Goal: Communication & Community: Answer question/provide support

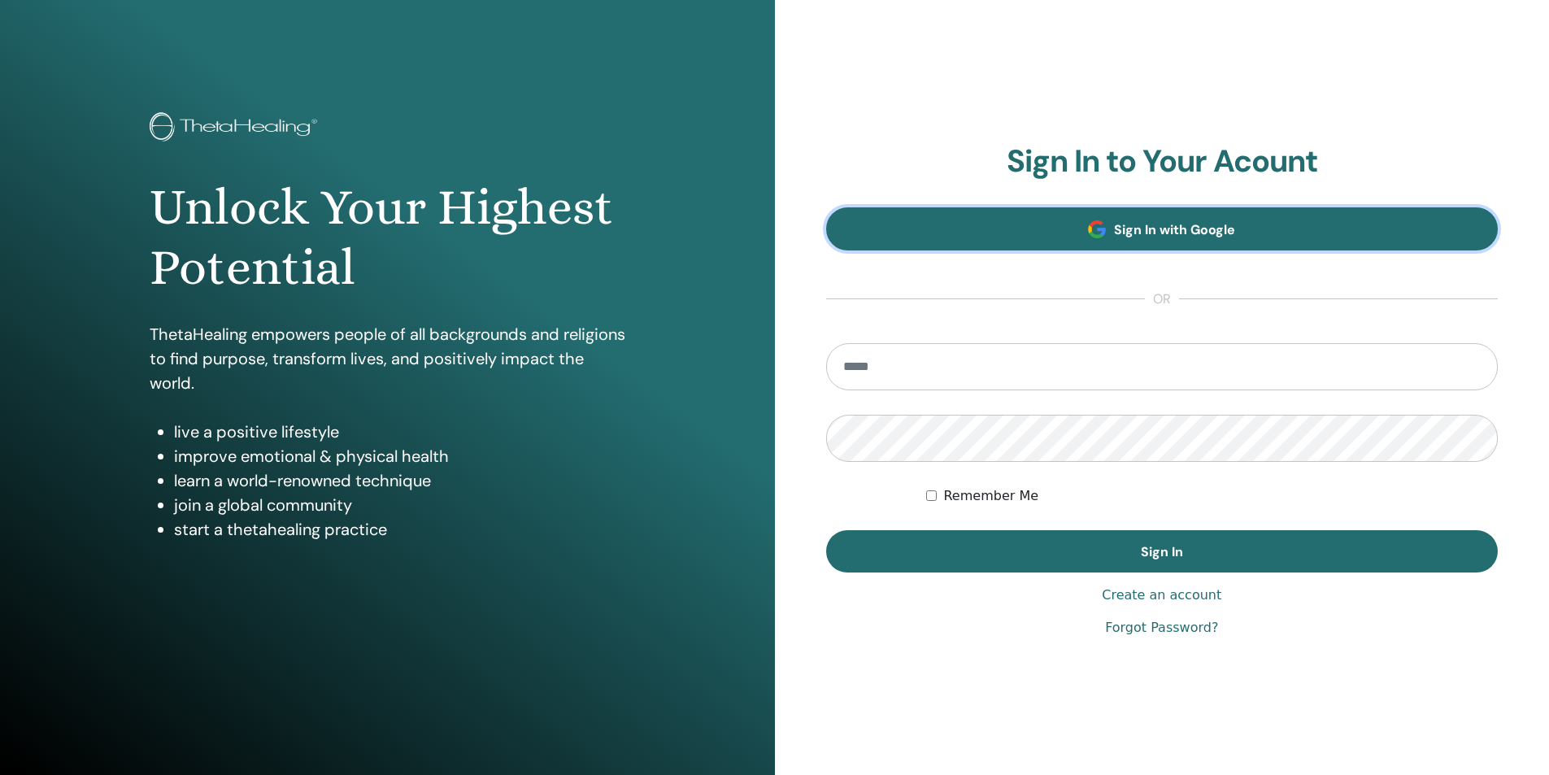
click at [970, 225] on link "Sign In with Google" at bounding box center [1162, 228] width 673 height 43
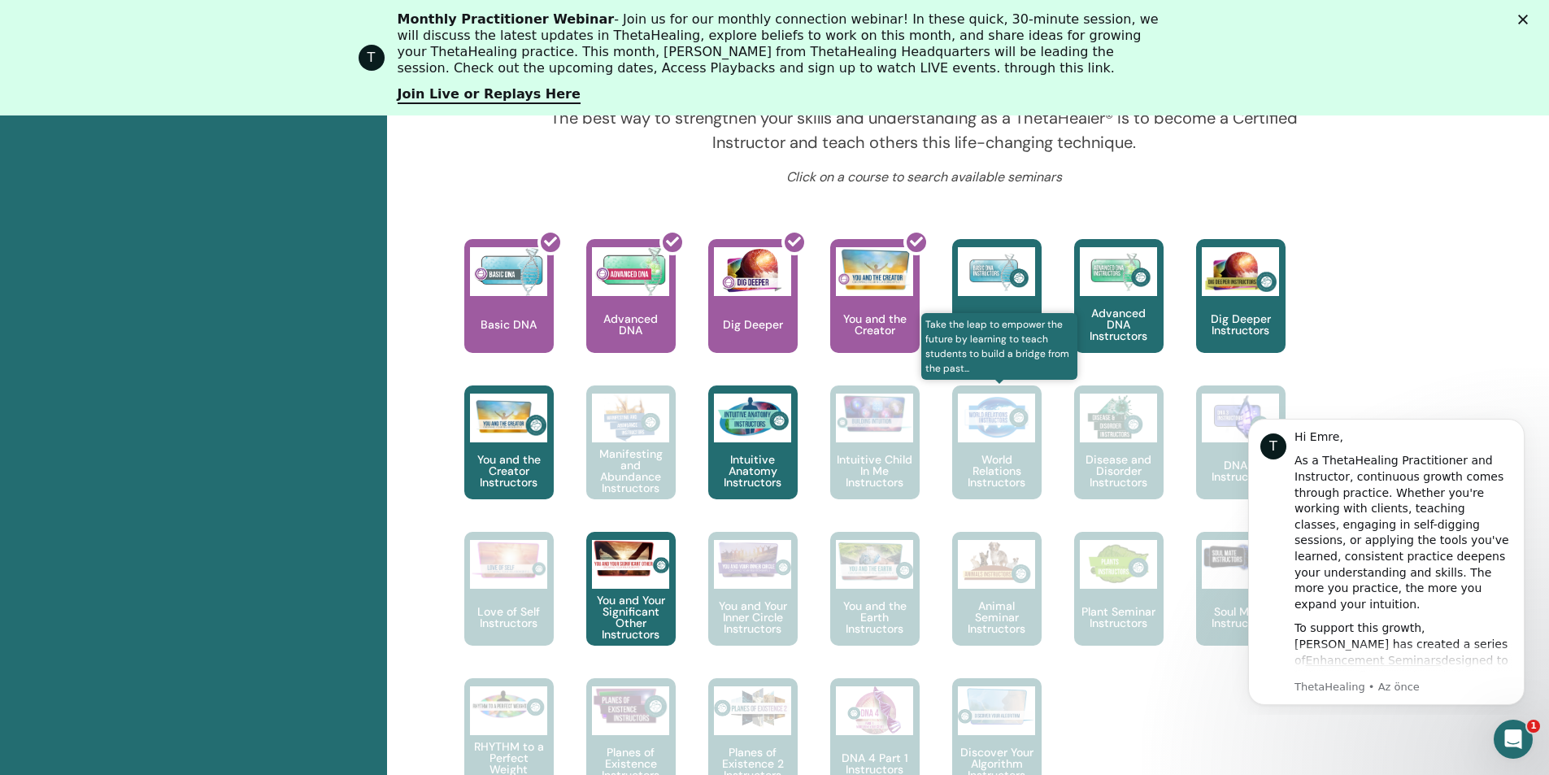
scroll to position [694, 0]
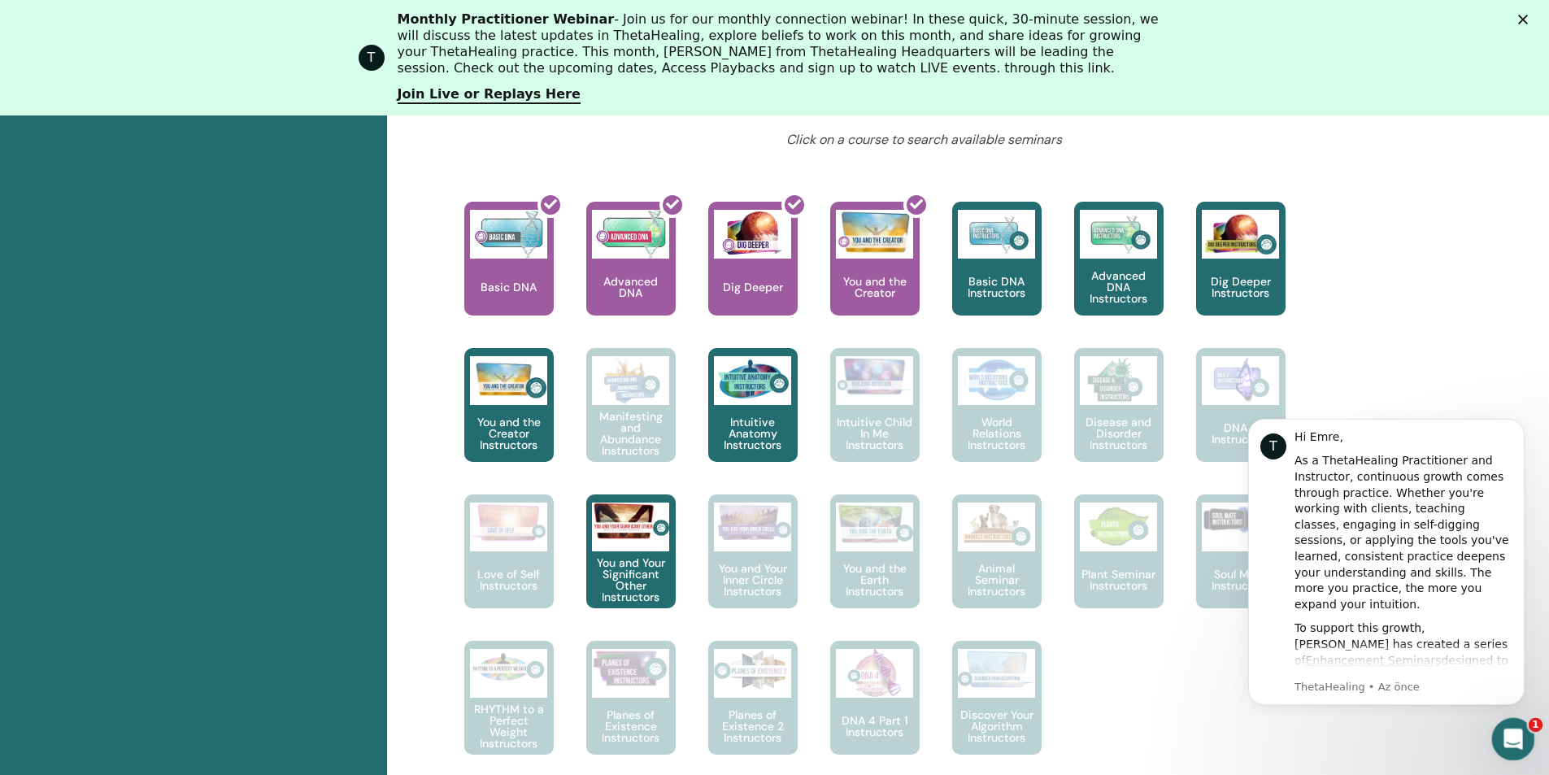
drag, startPoint x: 1495, startPoint y: 725, endPoint x: 2989, endPoint y: 1444, distance: 1658.0
click at [1492, 722] on div "Intercom Messenger uygulamasını aç" at bounding box center [1511, 736] width 39 height 39
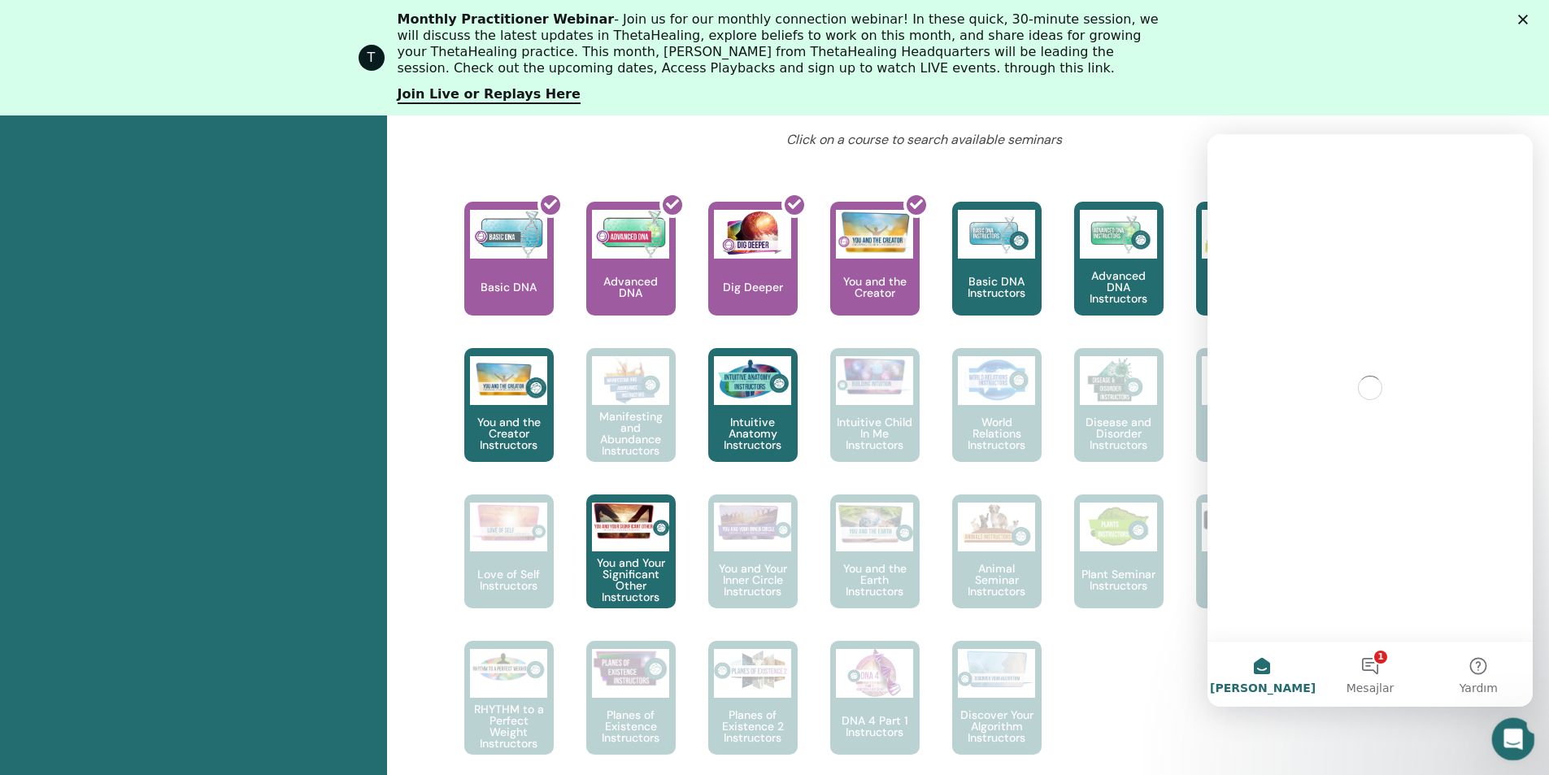
scroll to position [0, 0]
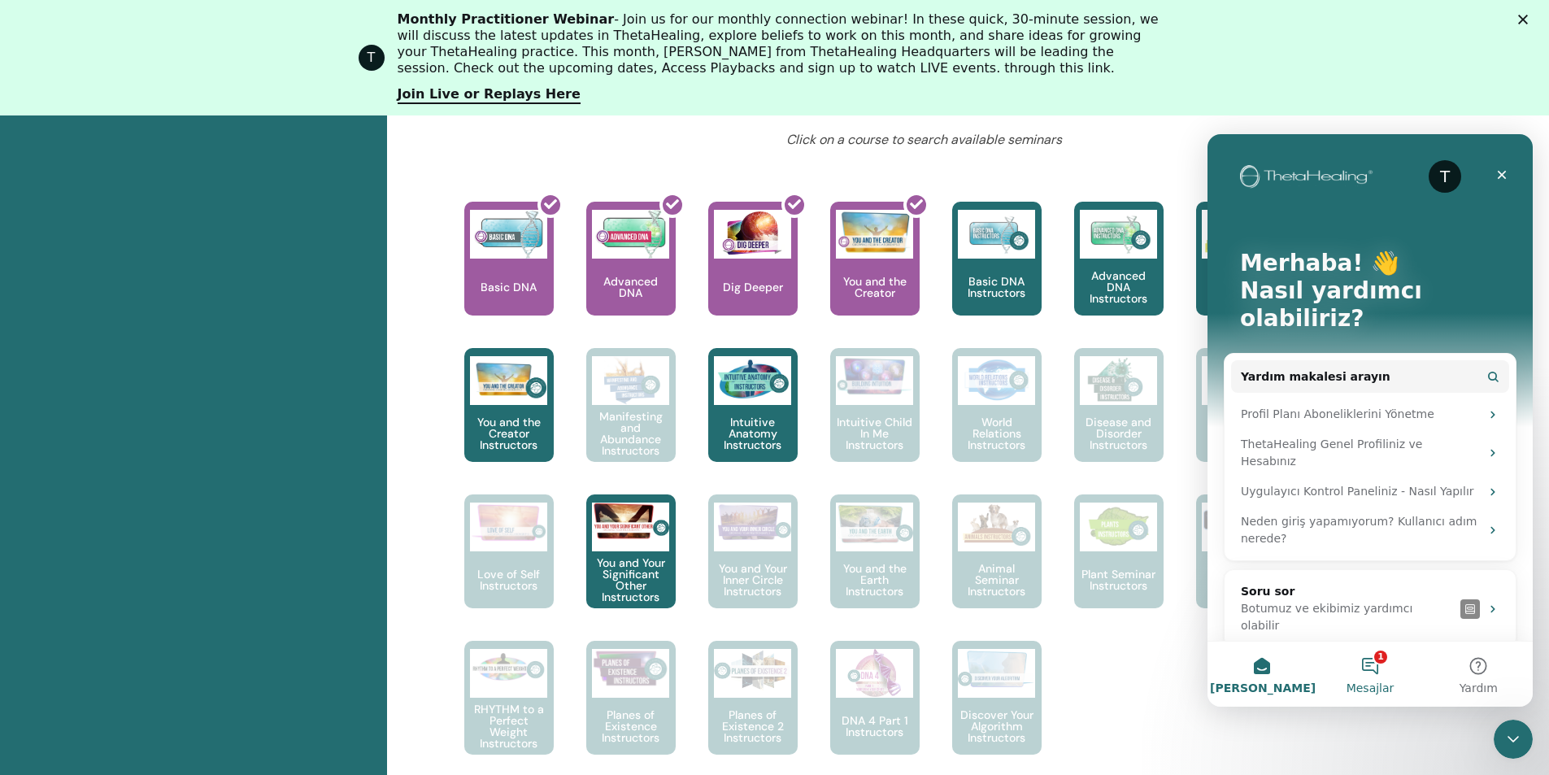
click at [1377, 669] on button "1 Mesajlar" at bounding box center [1370, 674] width 108 height 65
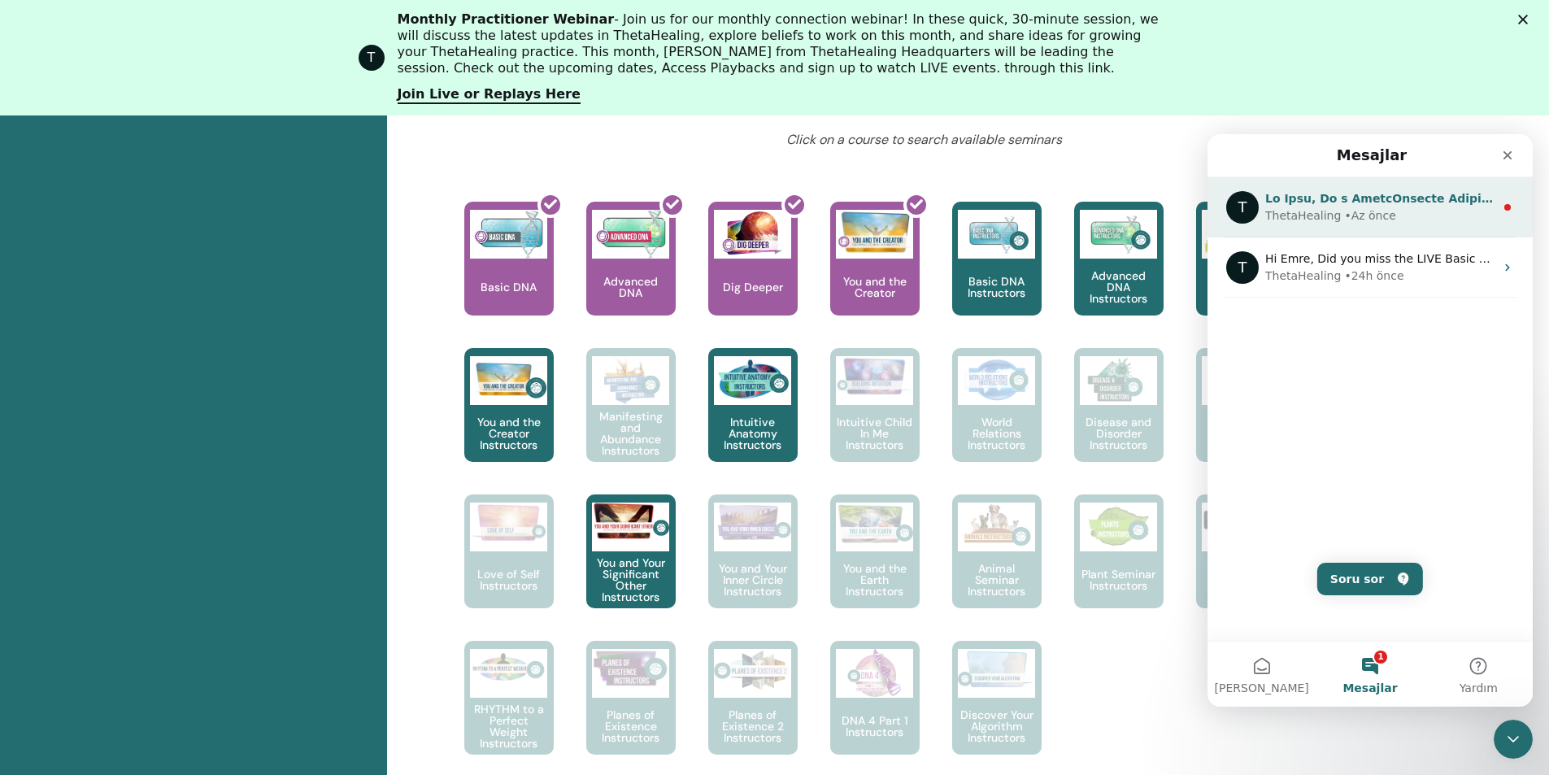
click at [1324, 211] on div "ThetaHealing" at bounding box center [1304, 215] width 76 height 17
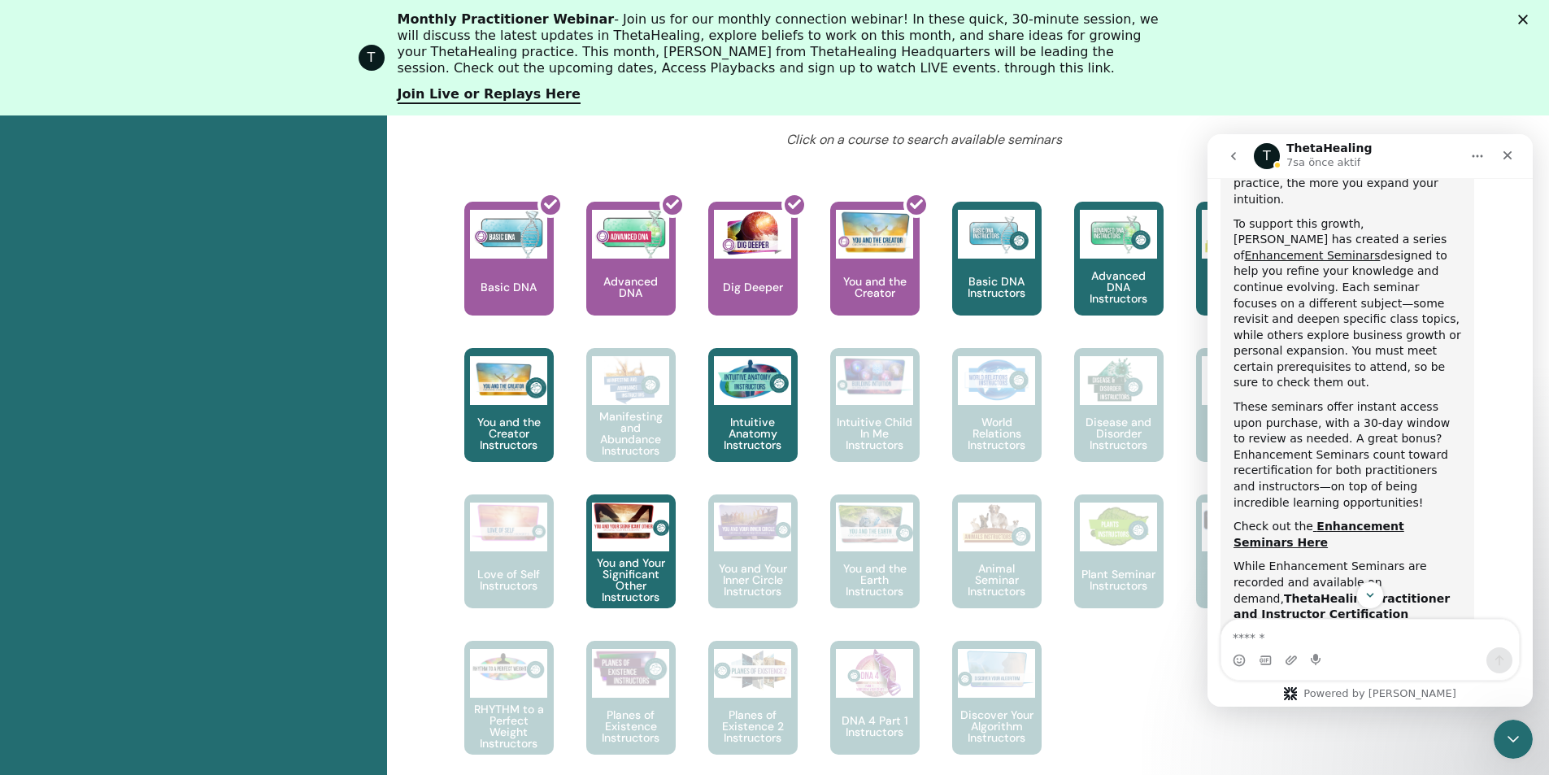
scroll to position [244, 0]
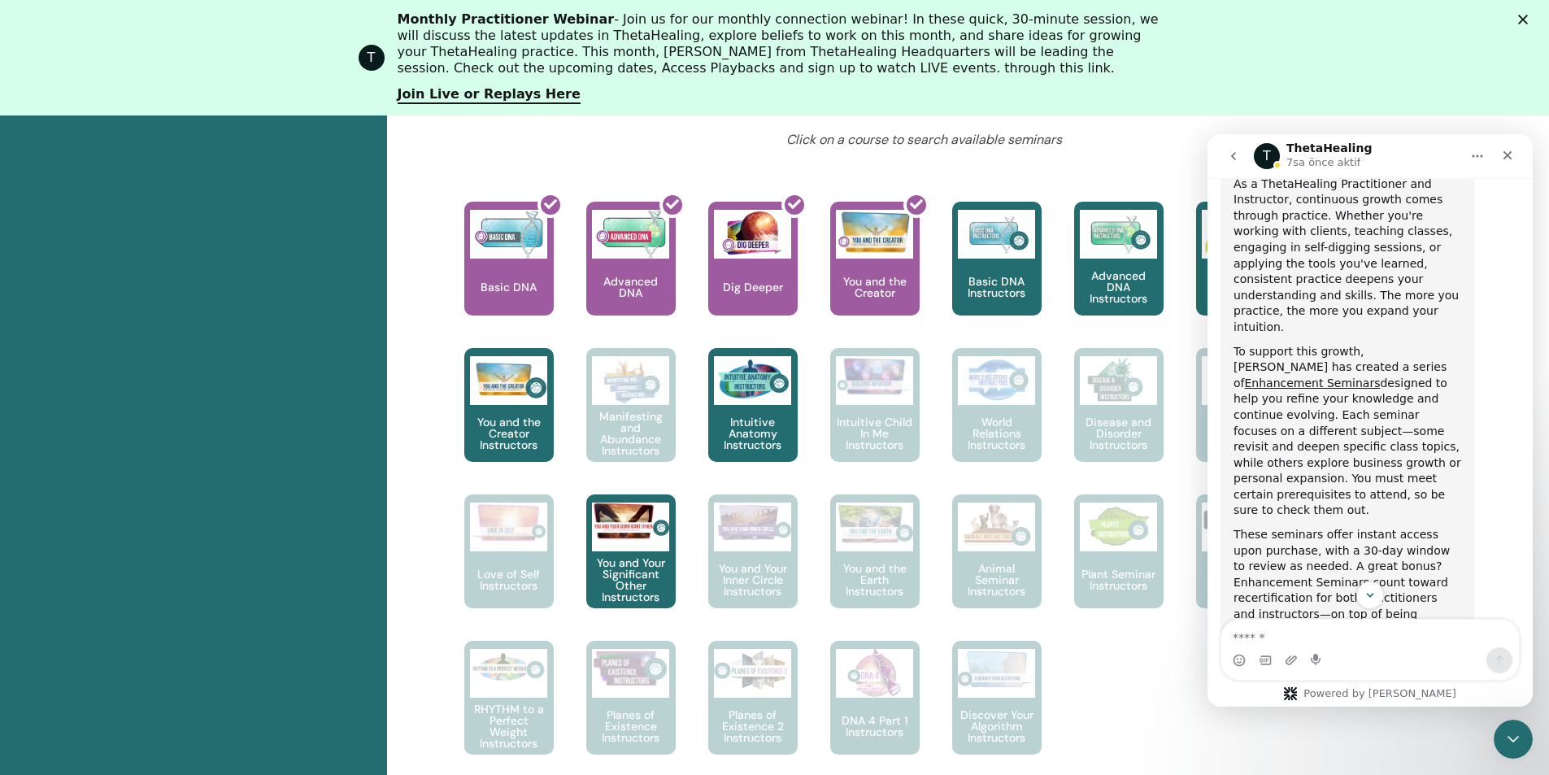
click at [1239, 161] on icon "go back" at bounding box center [1233, 156] width 13 height 13
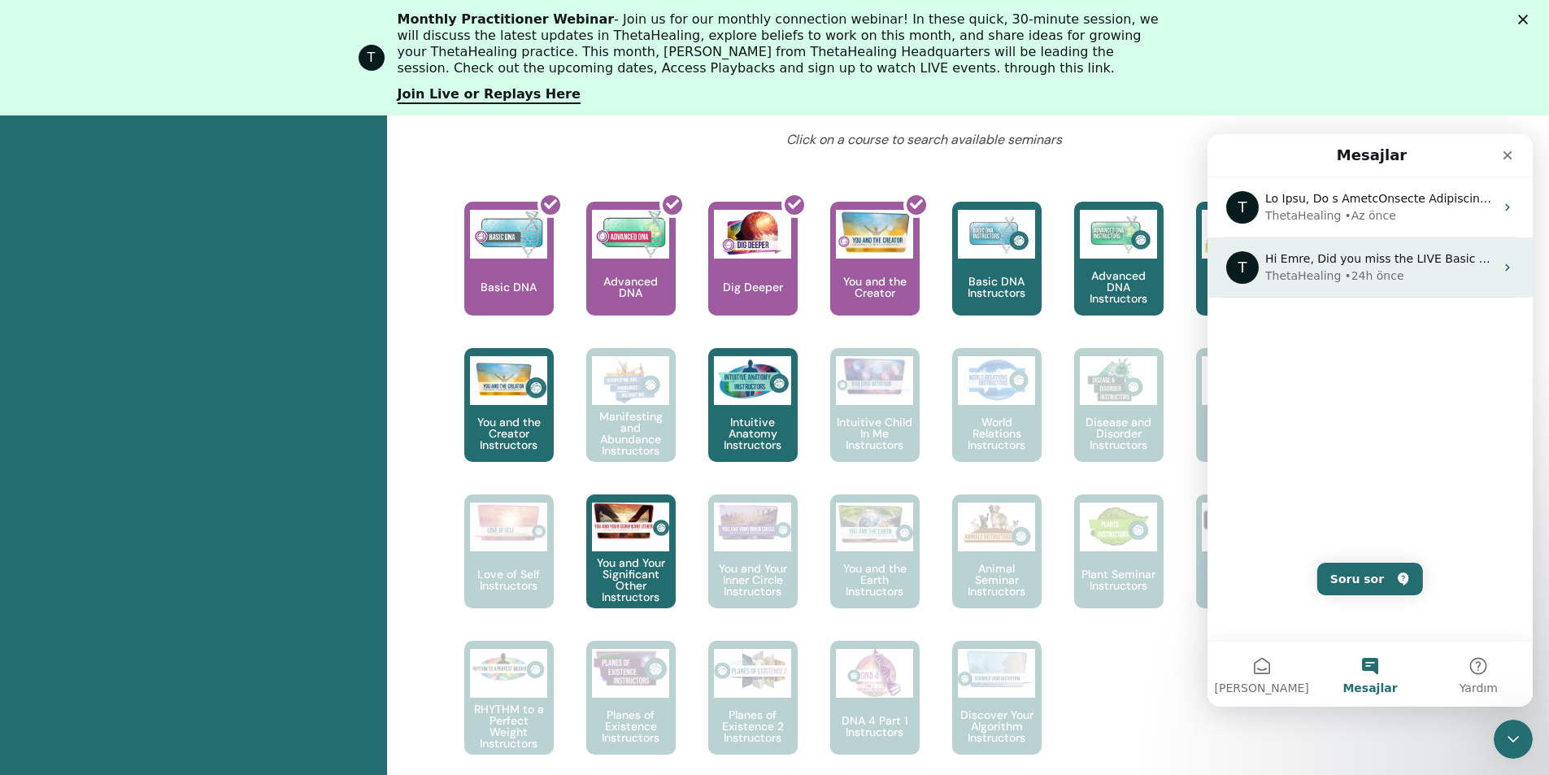
click at [1344, 283] on div "• 24h önce" at bounding box center [1373, 276] width 59 height 17
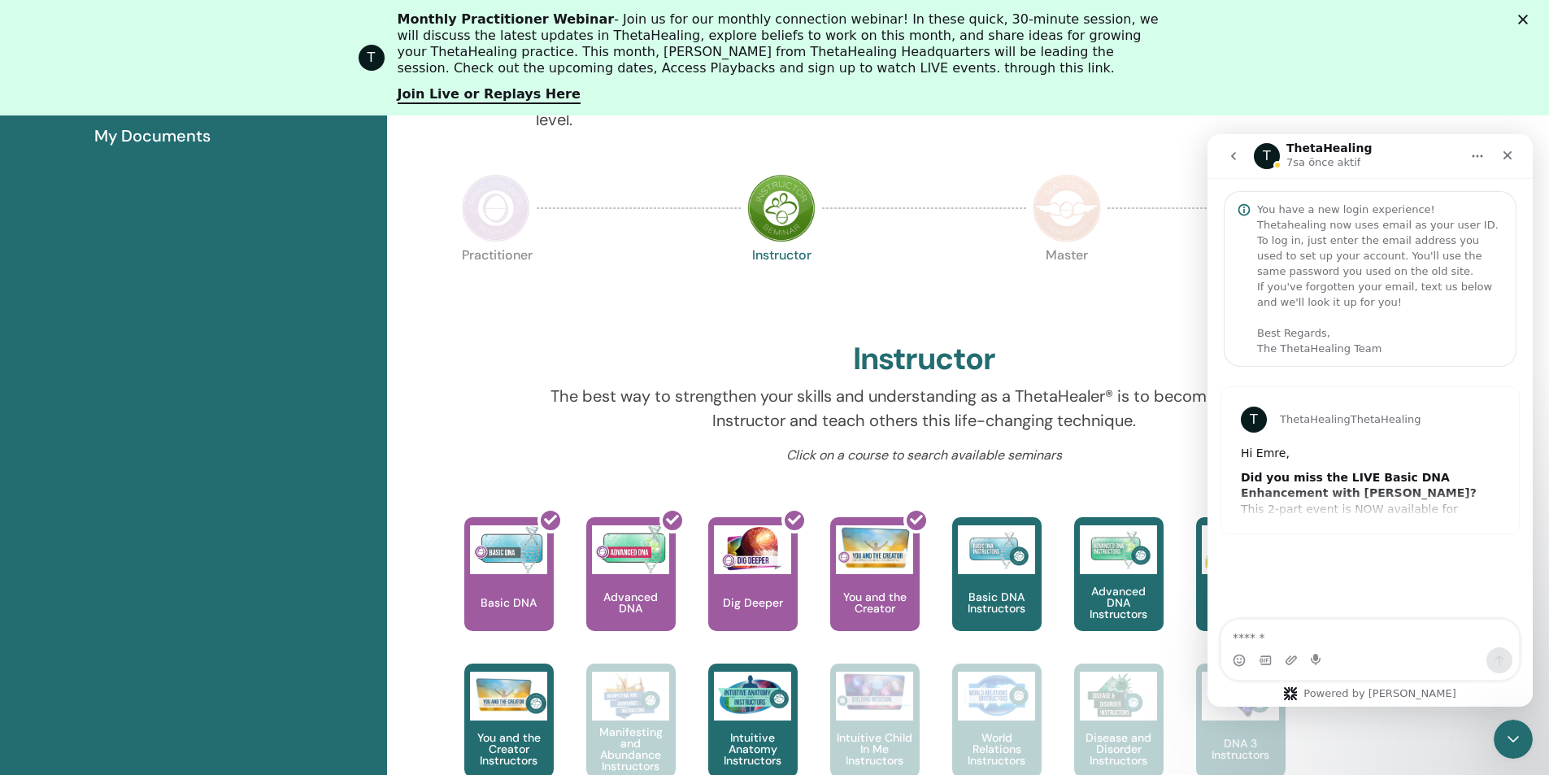
scroll to position [368, 0]
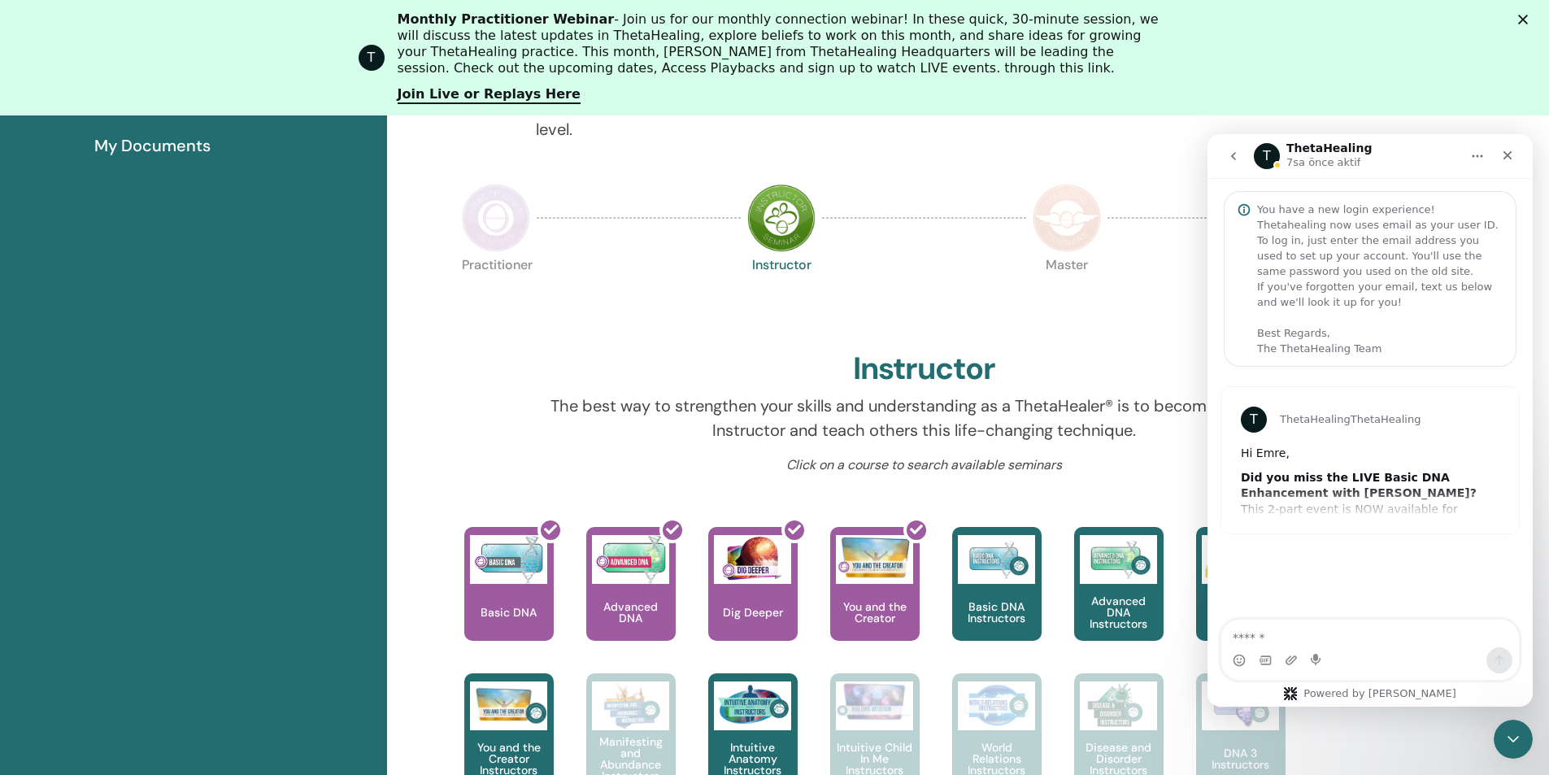
click at [1229, 144] on button "go back" at bounding box center [1233, 156] width 31 height 31
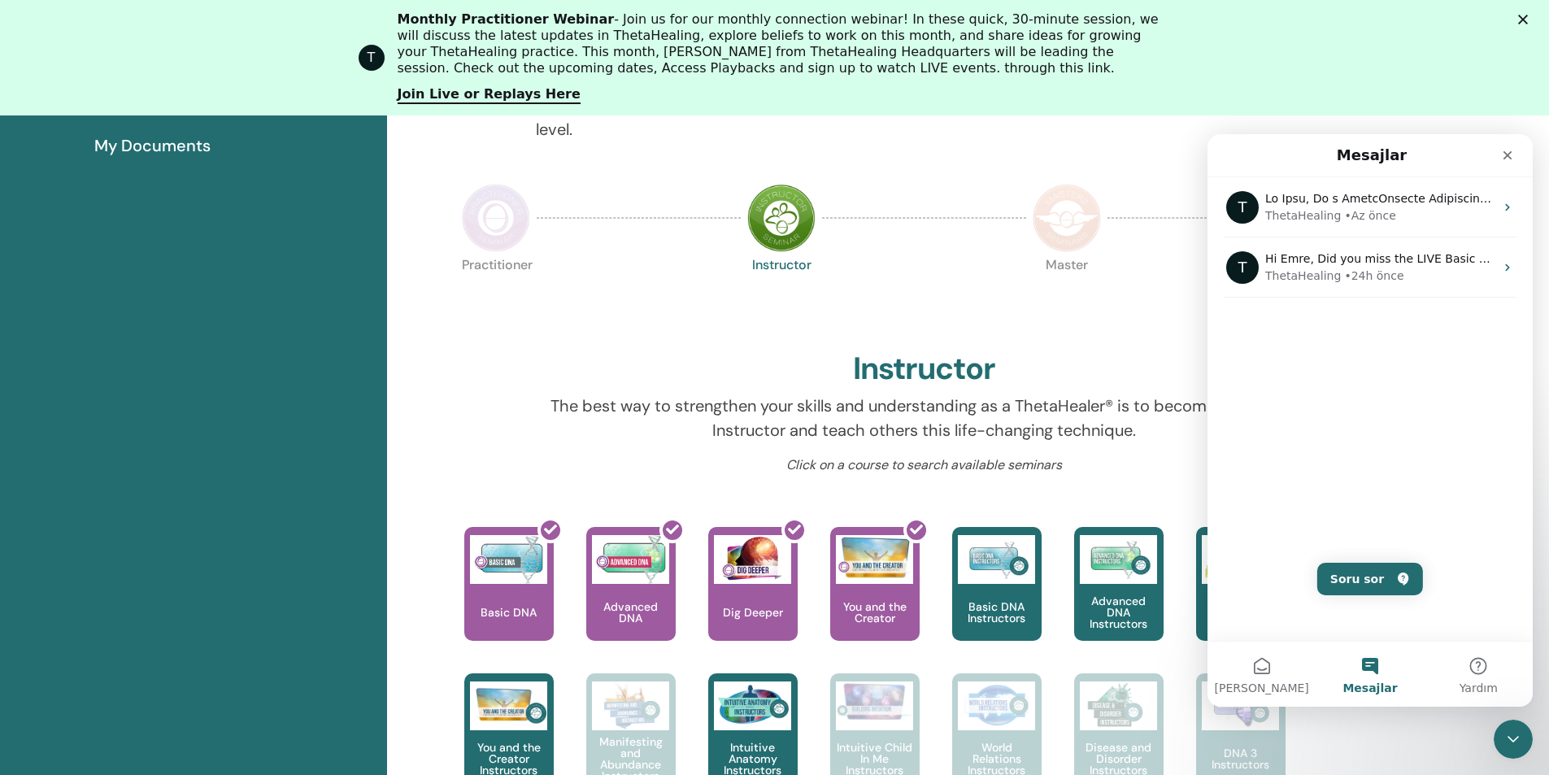
click at [788, 298] on p "Instructor" at bounding box center [781, 293] width 68 height 68
click at [1070, 146] on div "Your journey starts here; welcome to ThetaLearning HQ. Learn the world-renowned…" at bounding box center [924, 102] width 801 height 117
click at [1509, 158] on icon "Kapat" at bounding box center [1507, 155] width 13 height 13
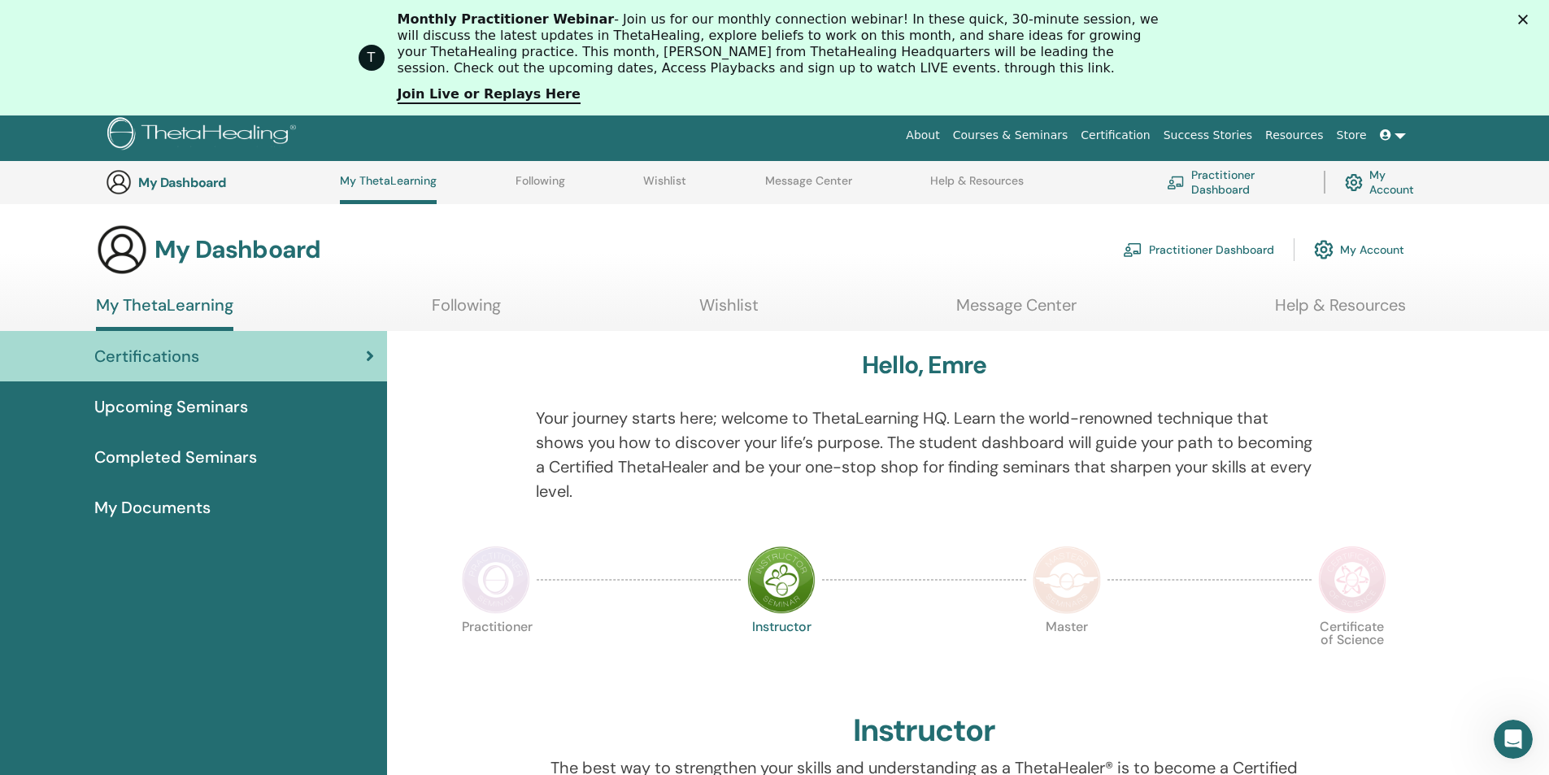
scroll to position [0, 0]
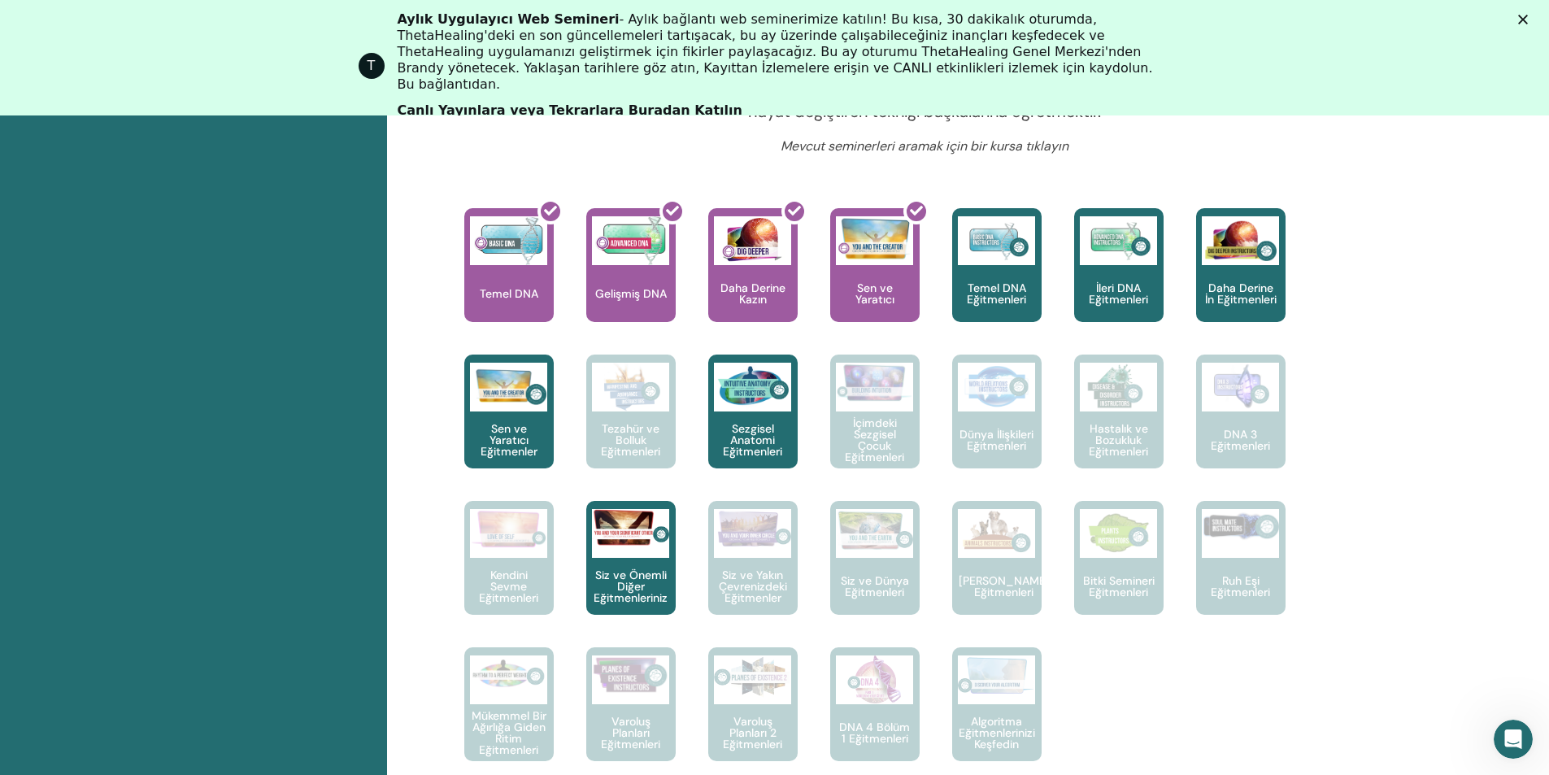
scroll to position [694, 0]
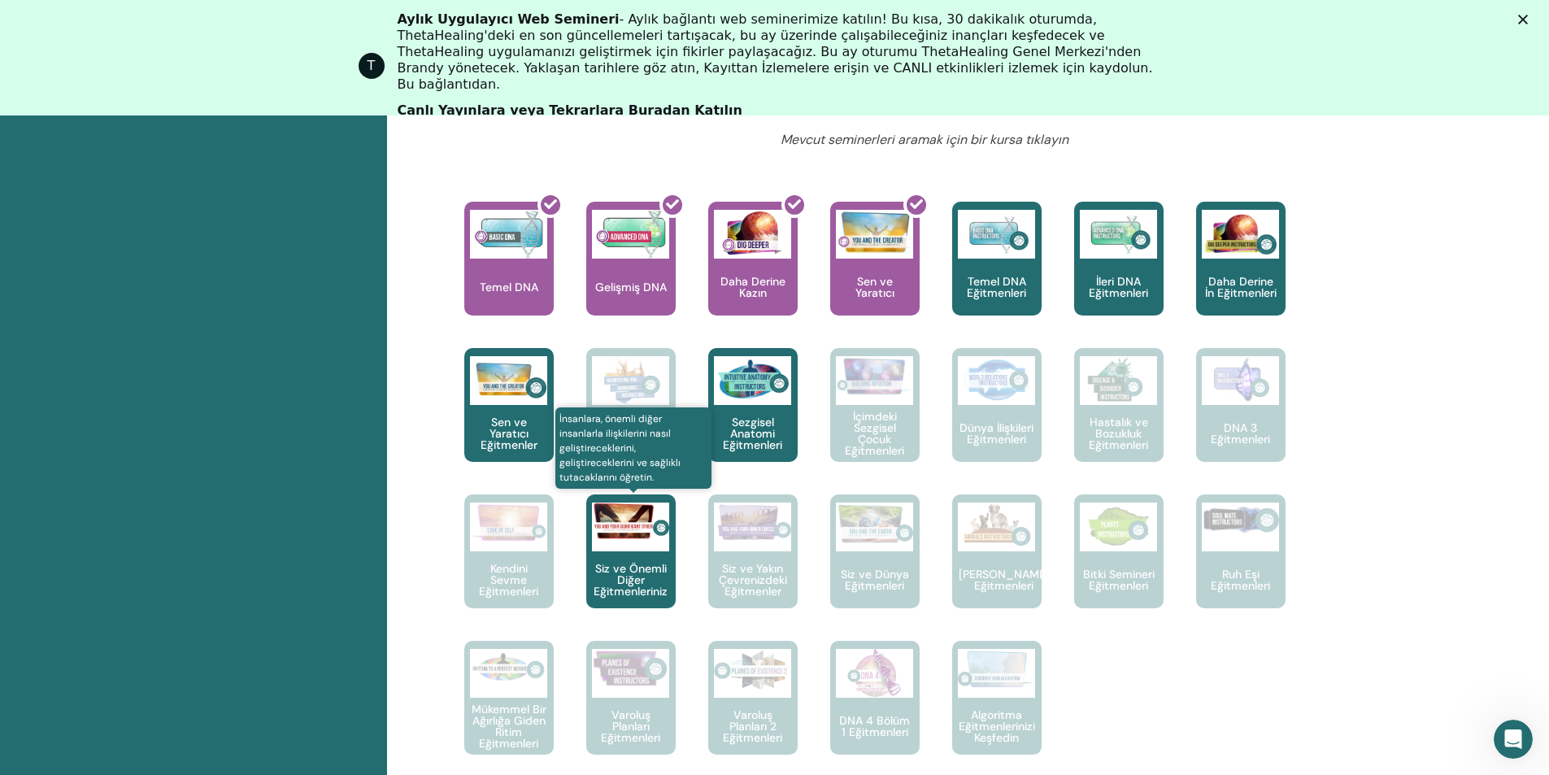
click at [626, 573] on font "Siz ve Önemli Diğer Eğitmenleriniz" at bounding box center [631, 579] width 74 height 37
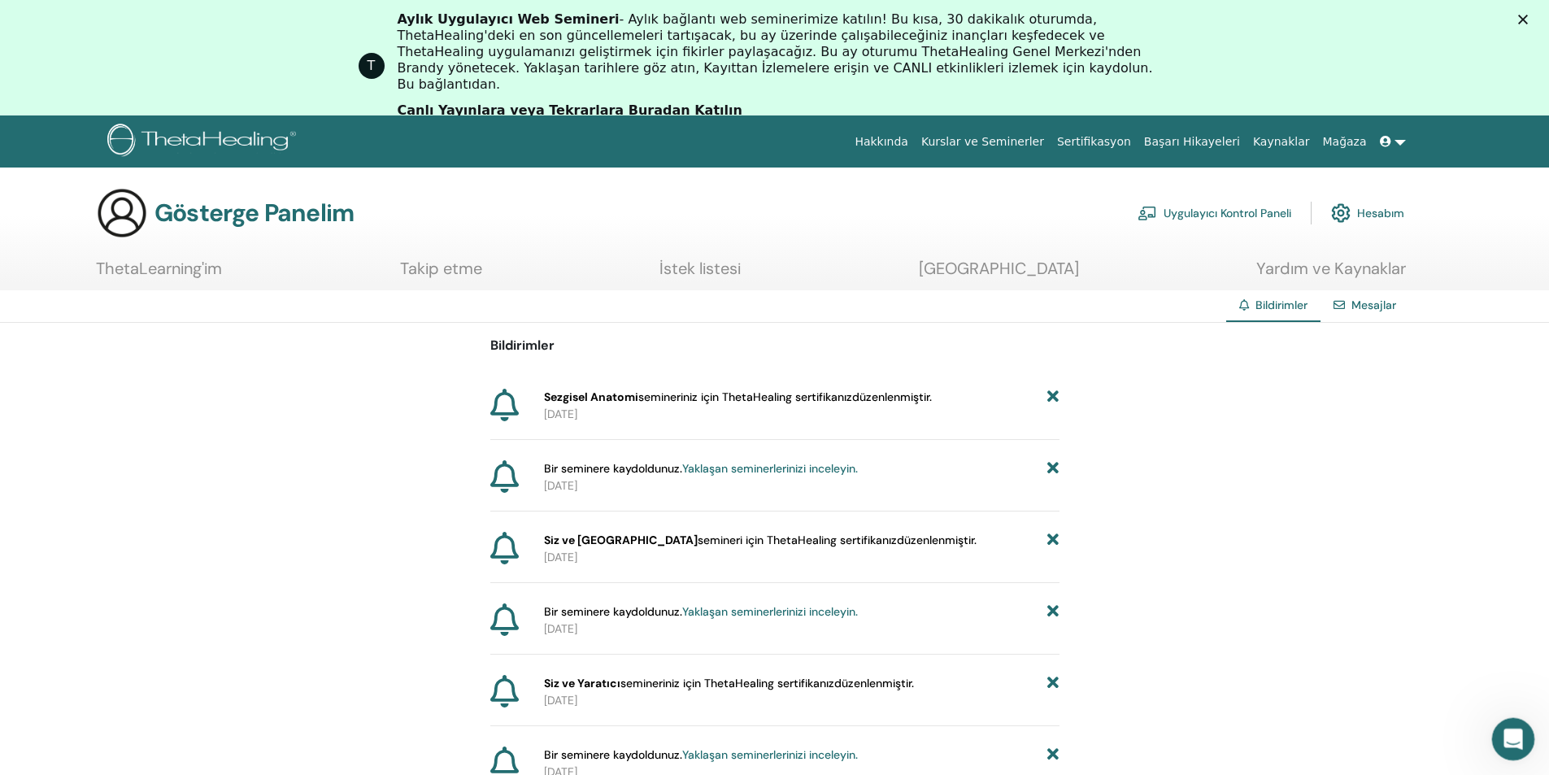
click at [1493, 739] on div "Intercom Messenger uygulamasını aç" at bounding box center [1511, 737] width 54 height 54
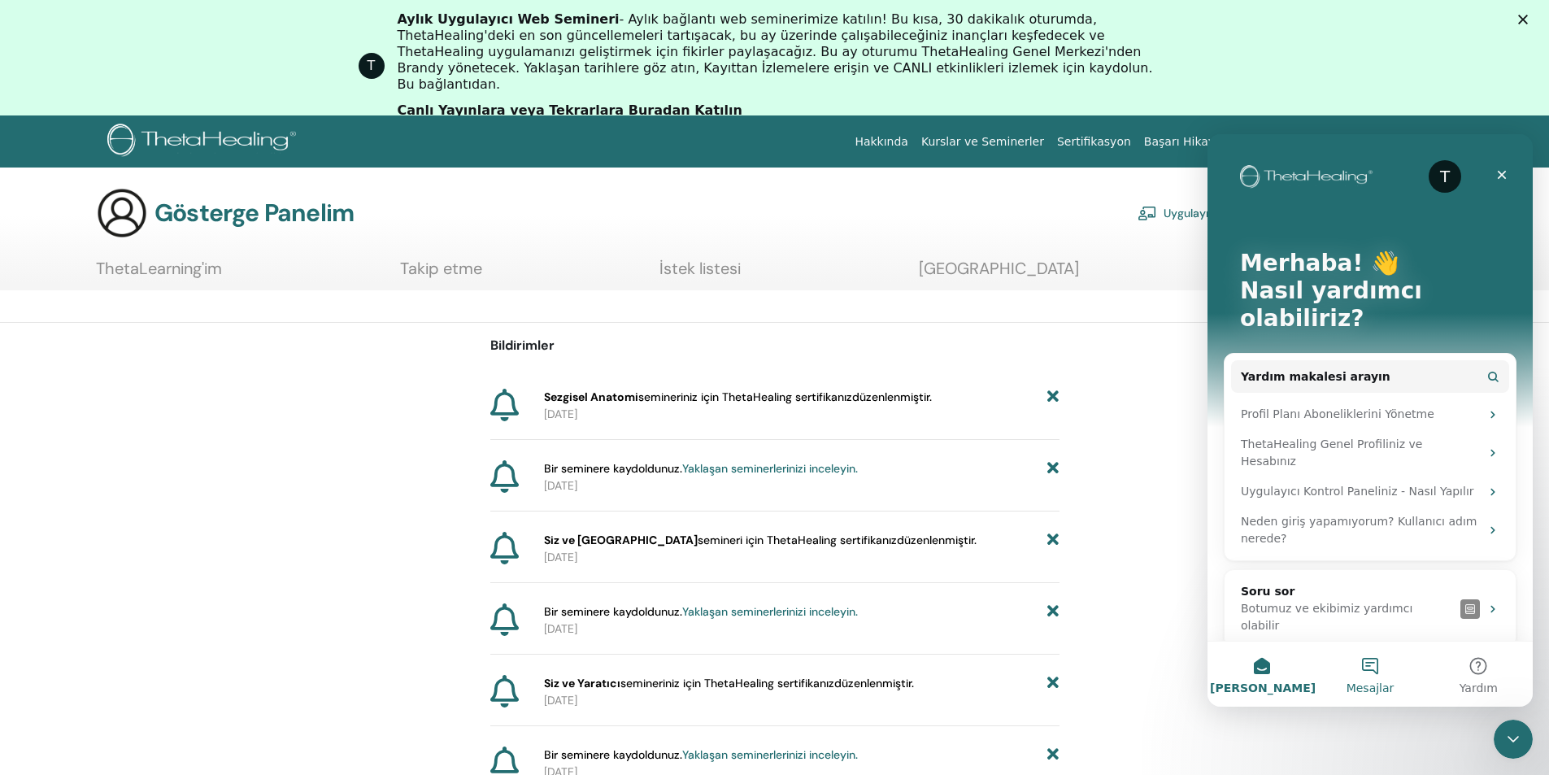
click at [1370, 676] on button "Mesajlar" at bounding box center [1370, 674] width 108 height 65
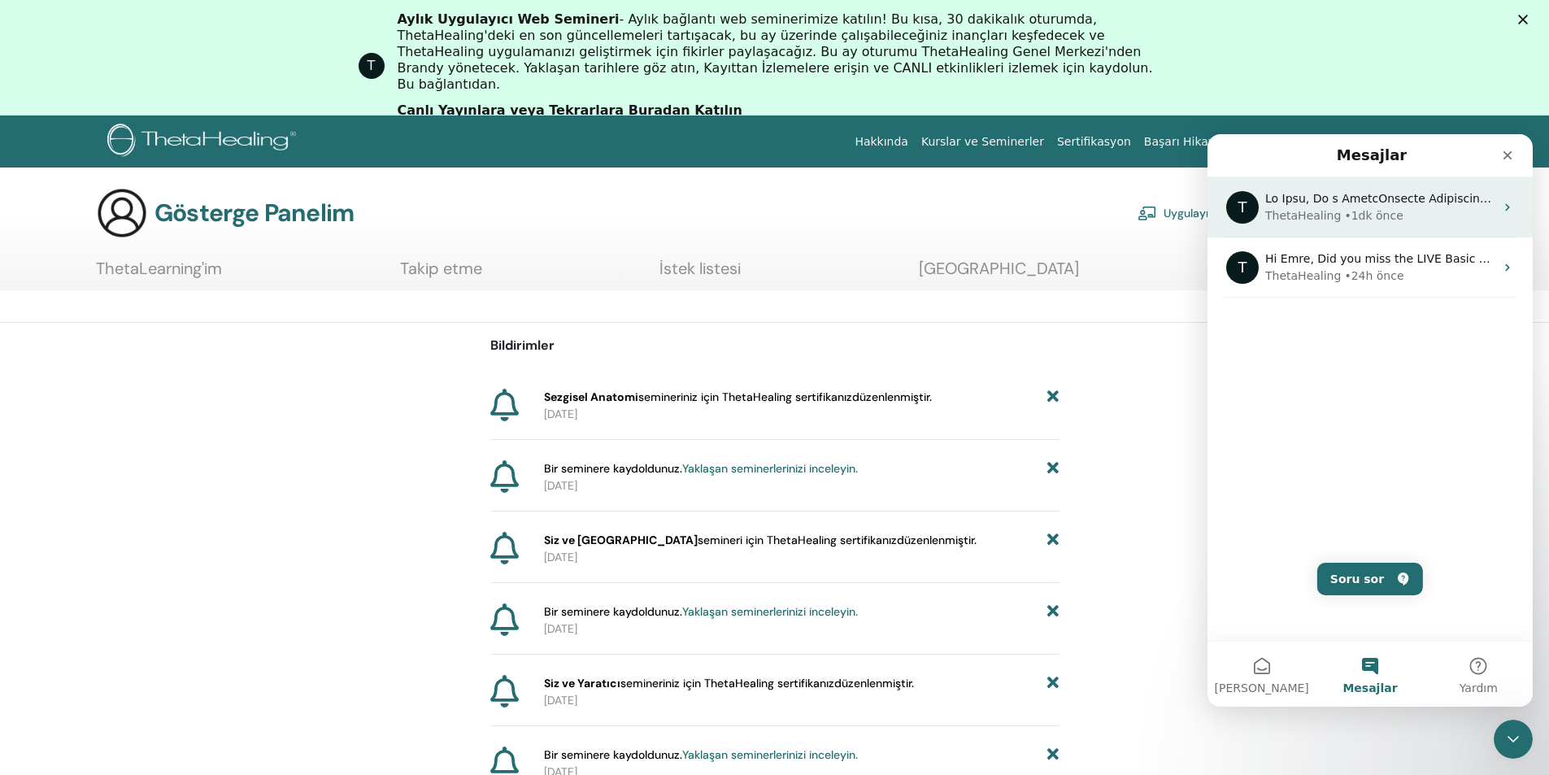
click at [1329, 232] on div "T ThetaHealing • 1dk önce" at bounding box center [1370, 207] width 325 height 60
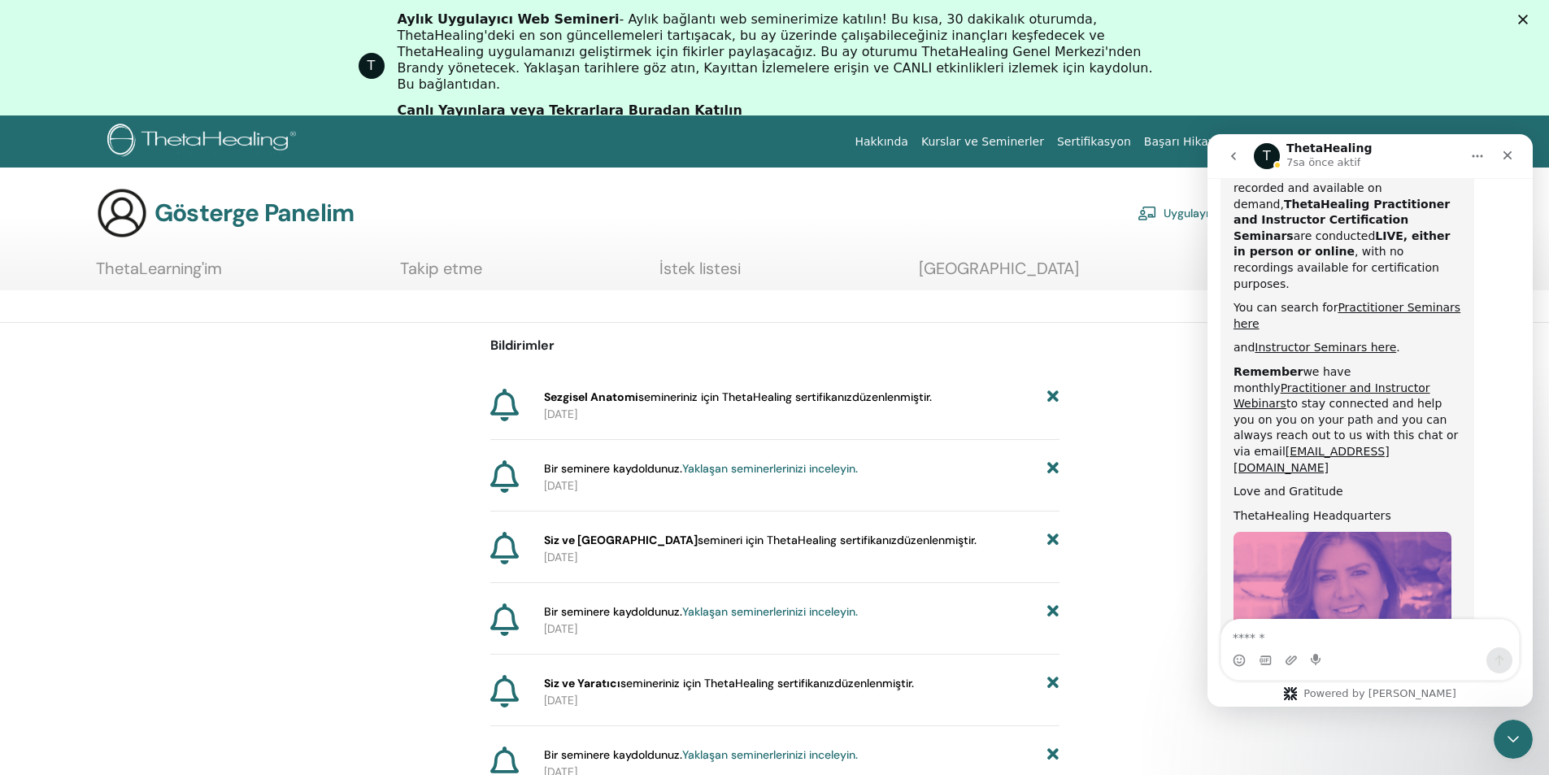
scroll to position [773, 0]
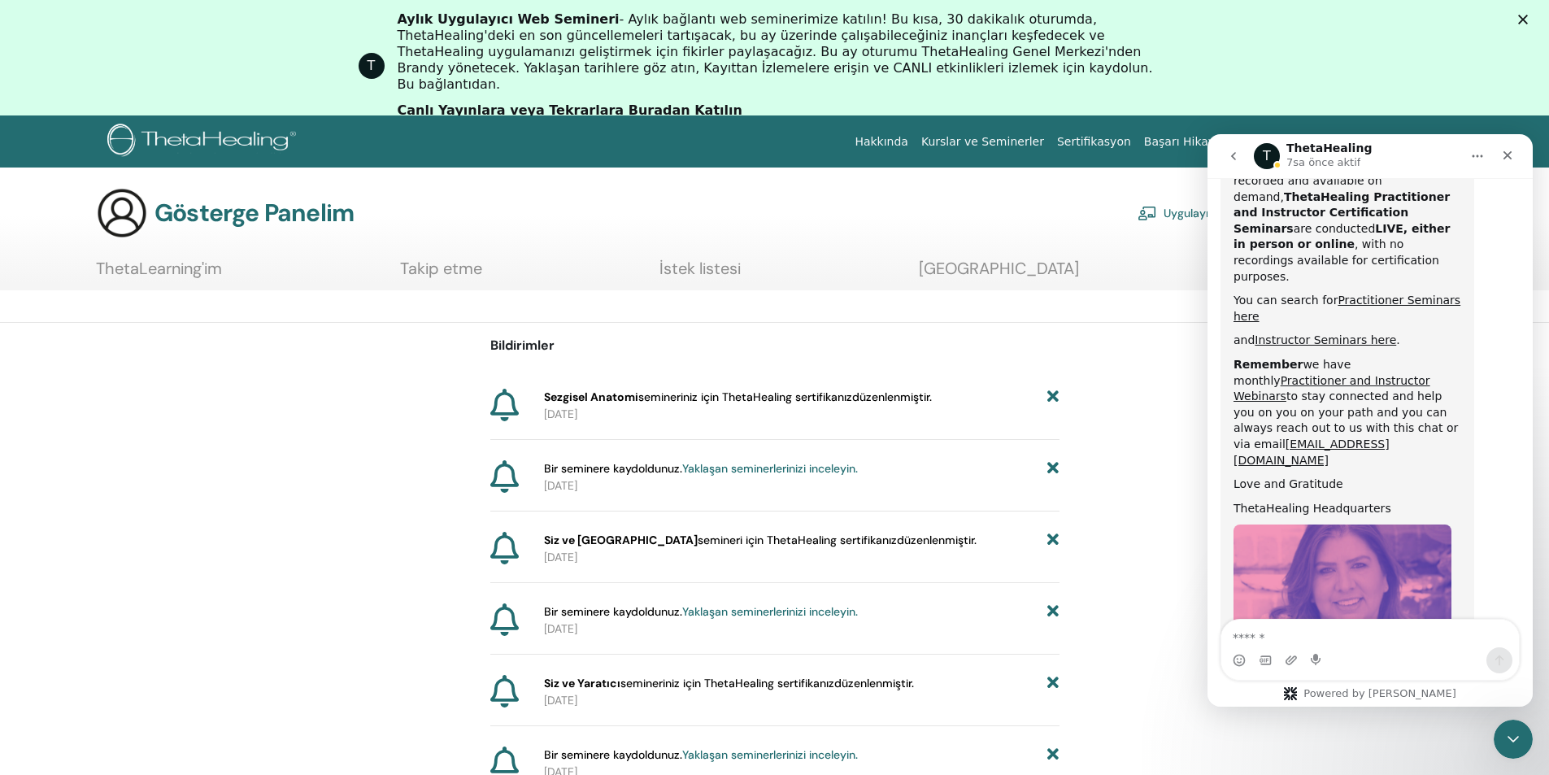
click at [1336, 525] on img "ThetaHealing diyor ki…" at bounding box center [1343, 634] width 218 height 218
click at [176, 146] on img at bounding box center [204, 142] width 194 height 37
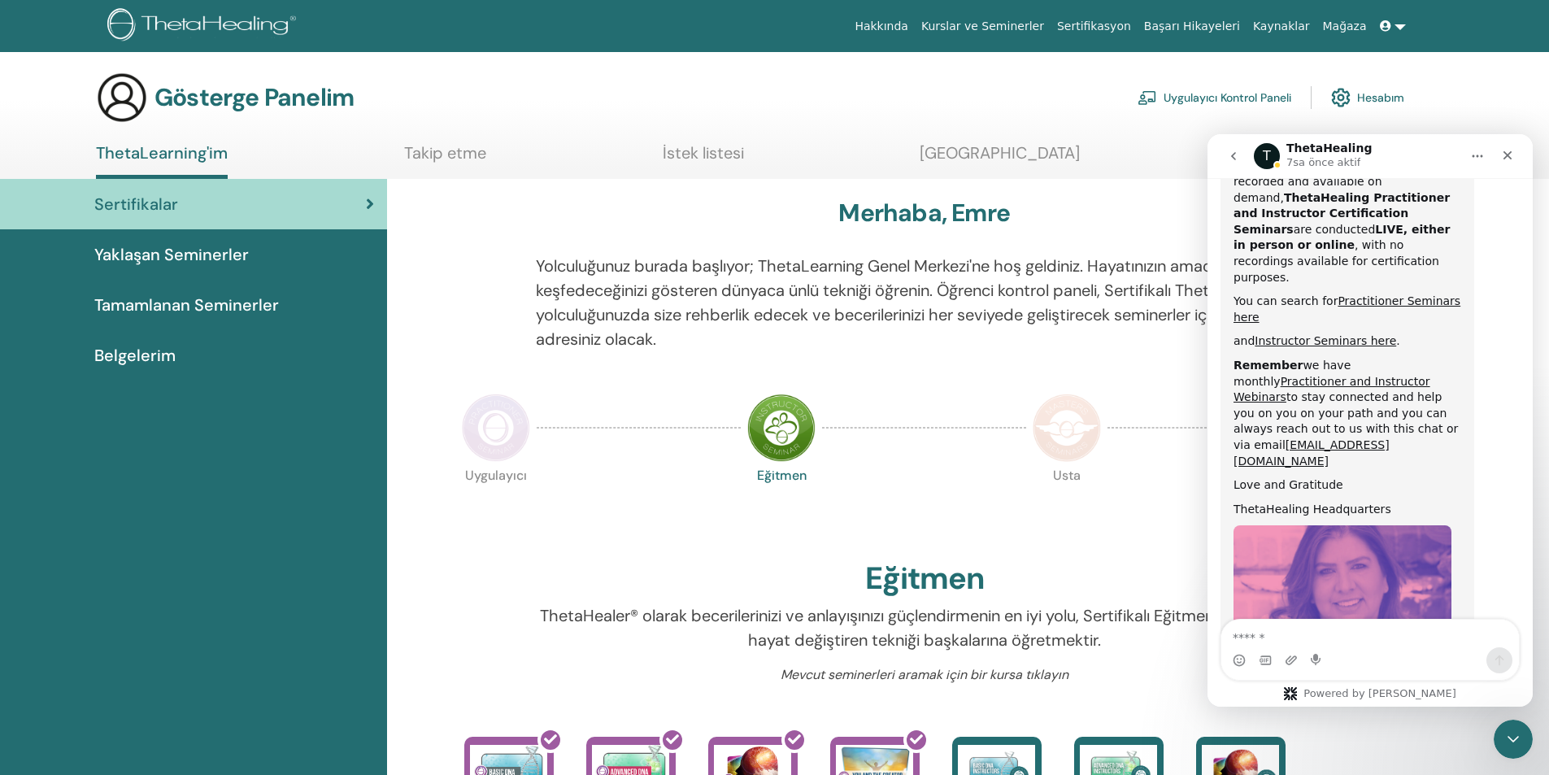
scroll to position [773, 0]
click at [986, 462] on div at bounding box center [924, 427] width 204 height 75
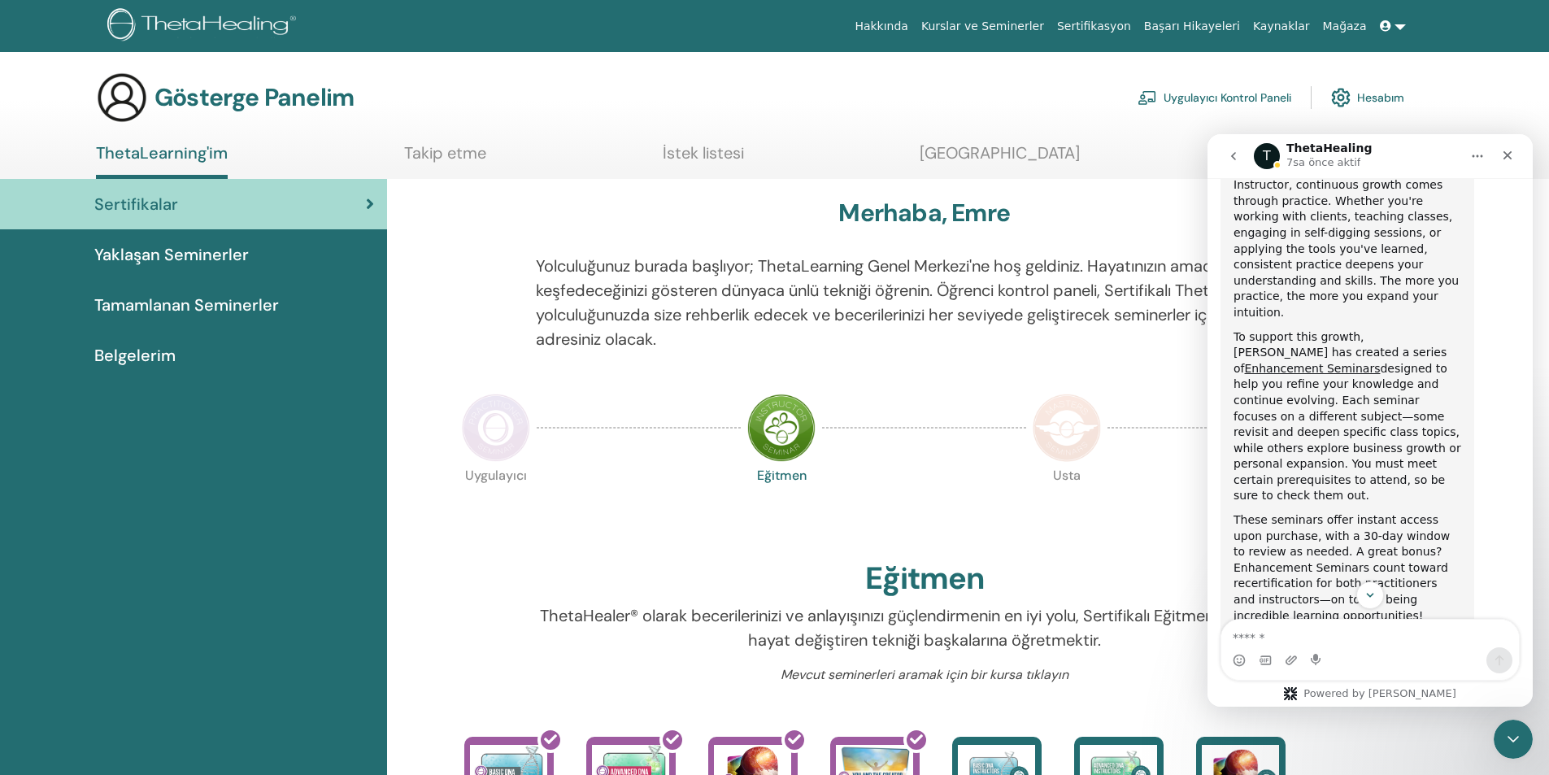
scroll to position [204, 0]
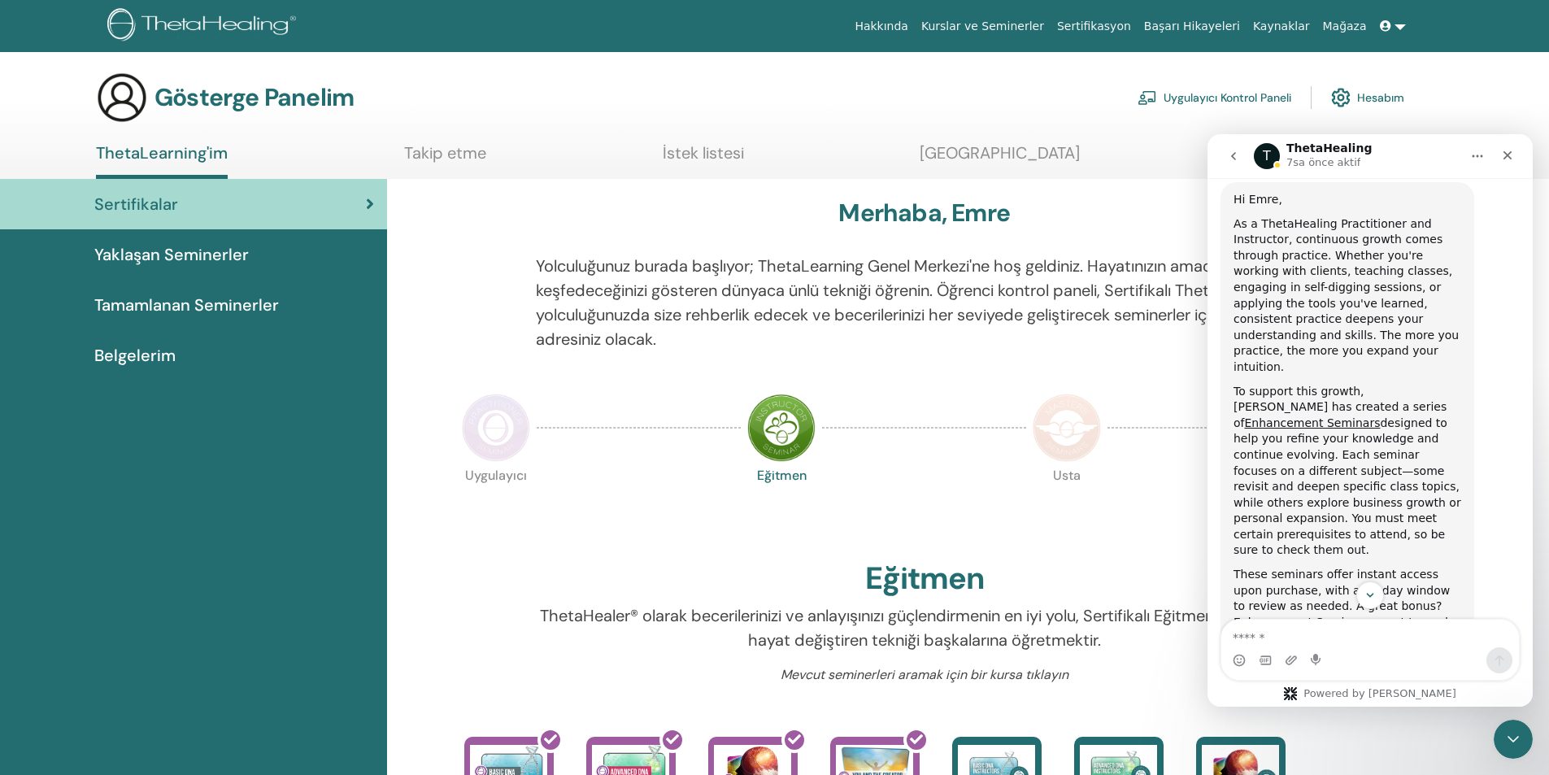
click at [1059, 482] on font "Usta" at bounding box center [1067, 475] width 28 height 17
click at [1507, 155] on icon "Kapat" at bounding box center [1508, 155] width 9 height 9
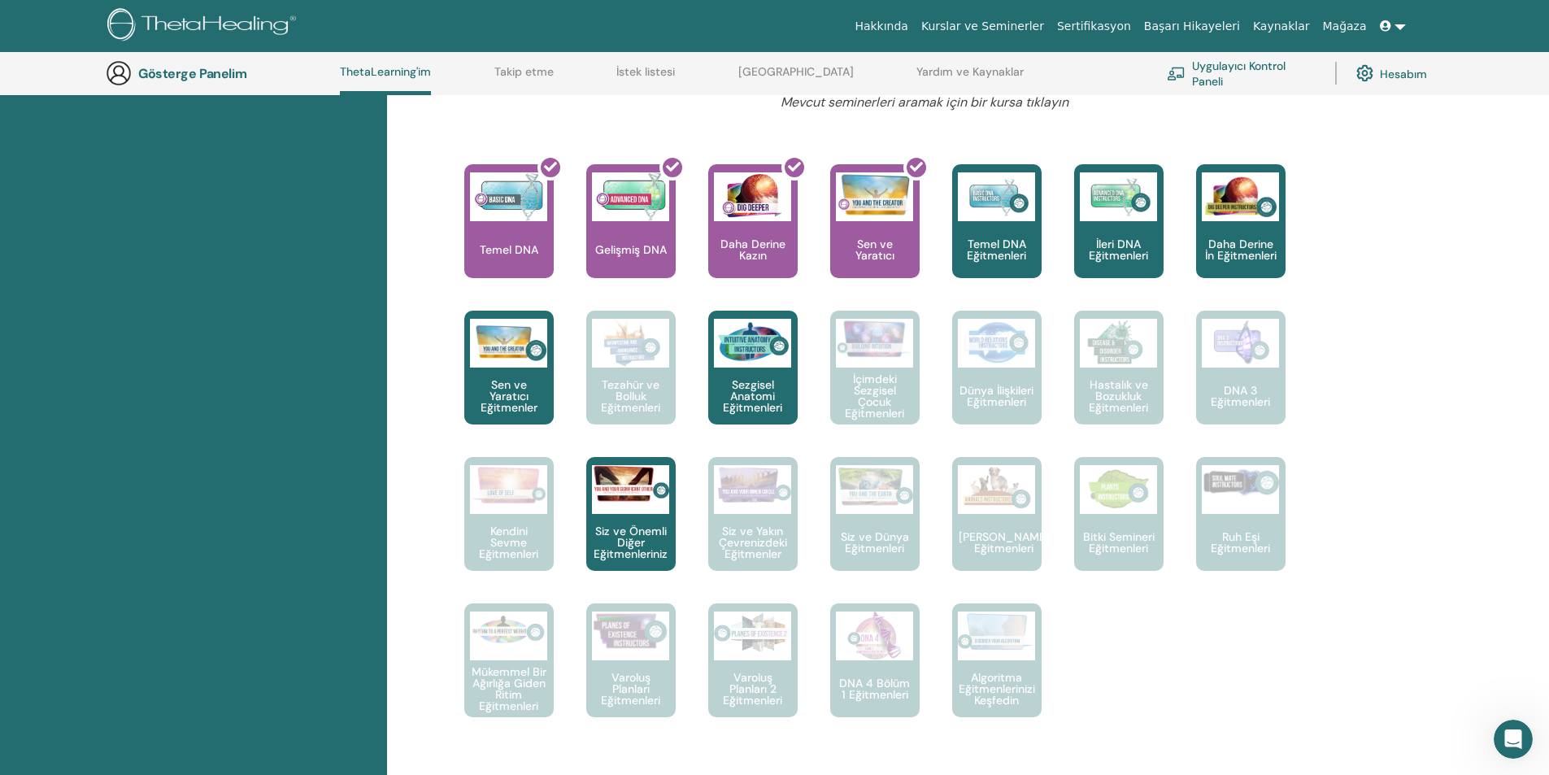
scroll to position [603, 0]
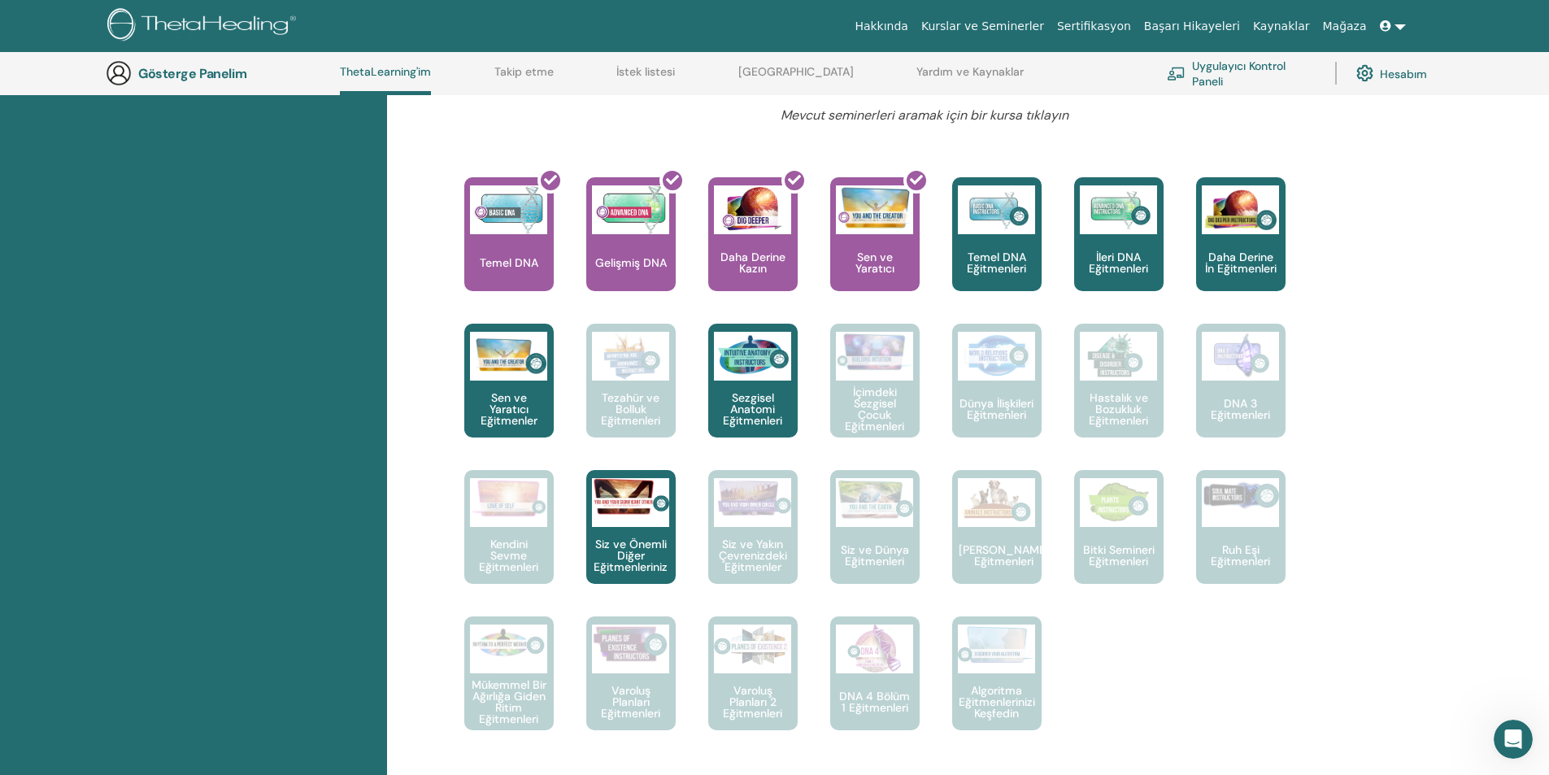
drag, startPoint x: 0, startPoint y: 409, endPoint x: 64, endPoint y: 412, distance: 64.3
click at [4, 410] on div "Sertifikalar Yaklaşan Seminerler Tamamlanan Seminerler Belgelerim" at bounding box center [193, 528] width 387 height 1819
